Goal: Find specific page/section: Find specific page/section

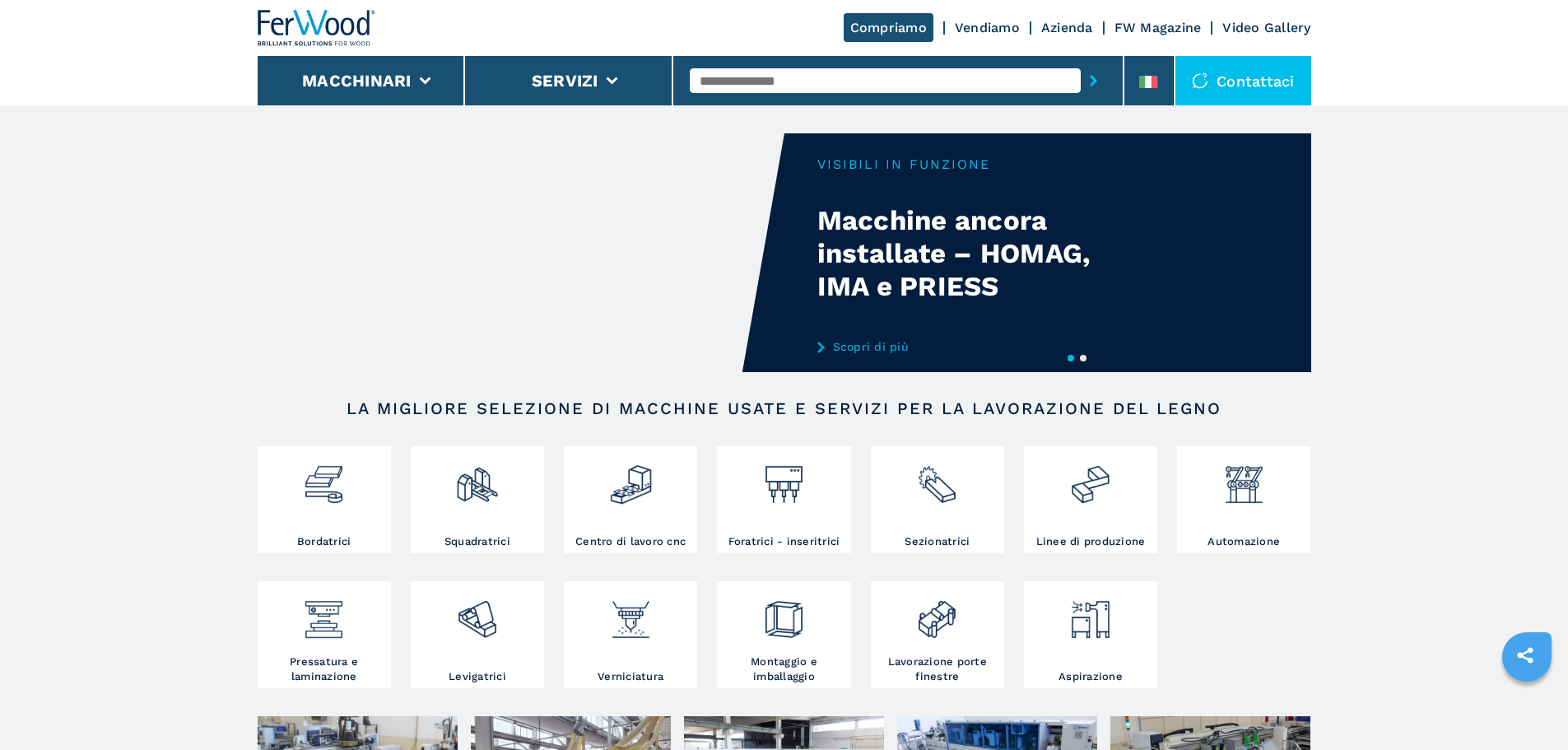
click at [913, 31] on link "Compriamo" at bounding box center [888, 27] width 89 height 29
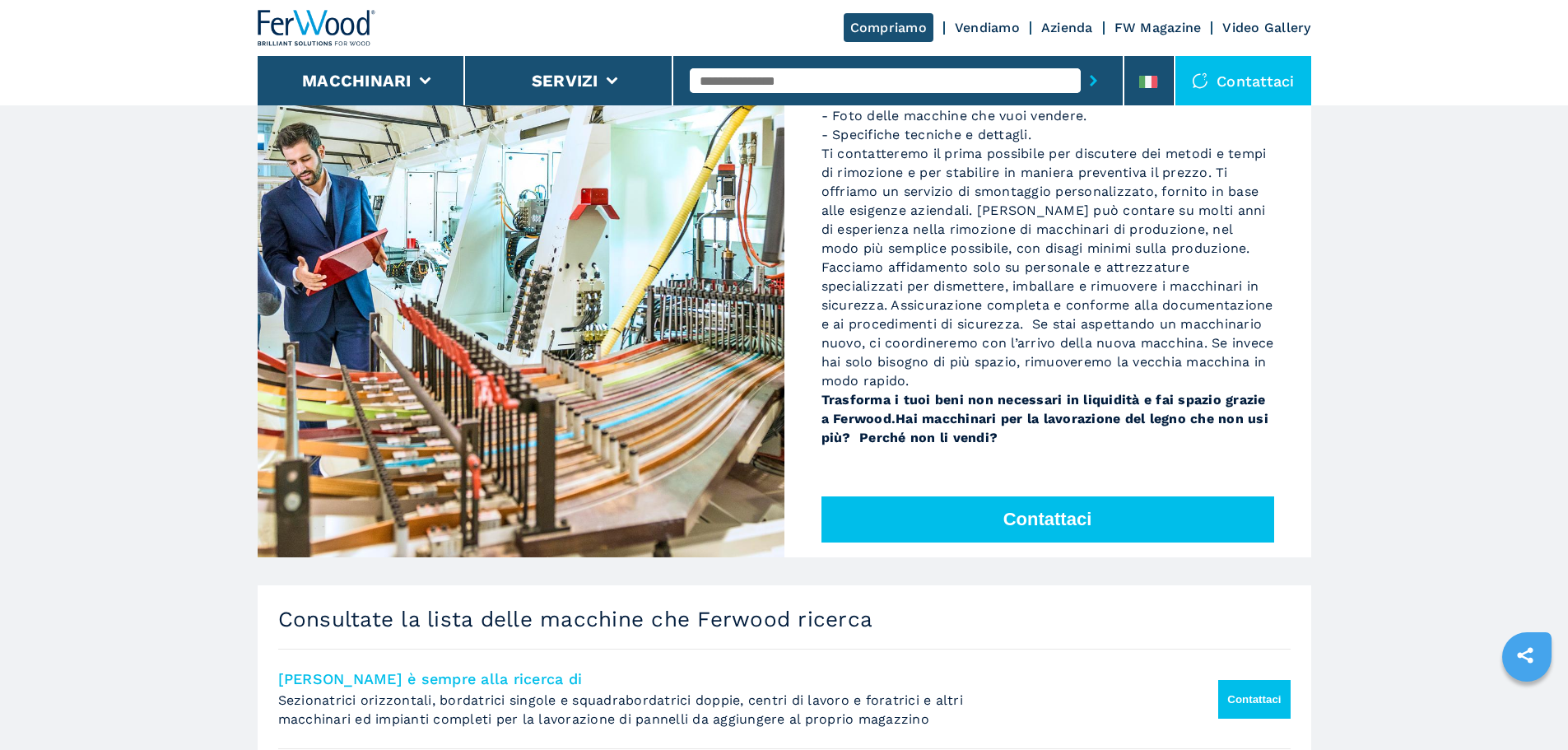
click at [1029, 523] on button "Contattaci" at bounding box center [1048, 520] width 453 height 46
